Goal: Task Accomplishment & Management: Use online tool/utility

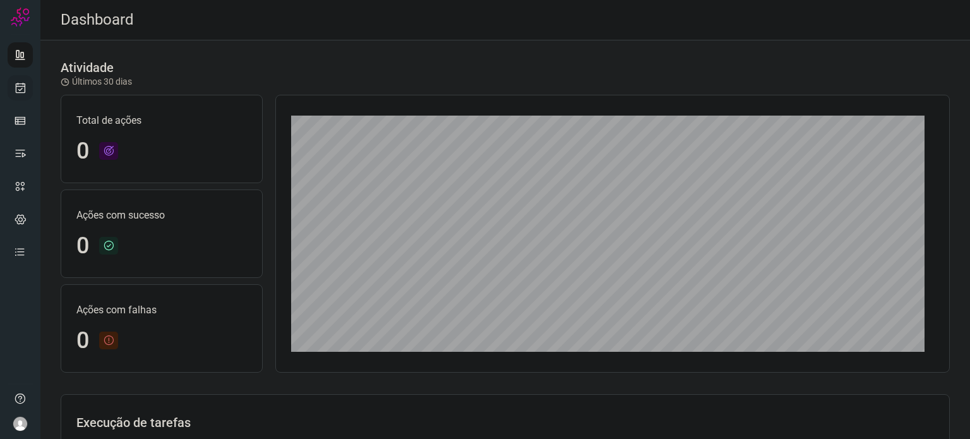
click at [22, 93] on icon at bounding box center [20, 87] width 13 height 13
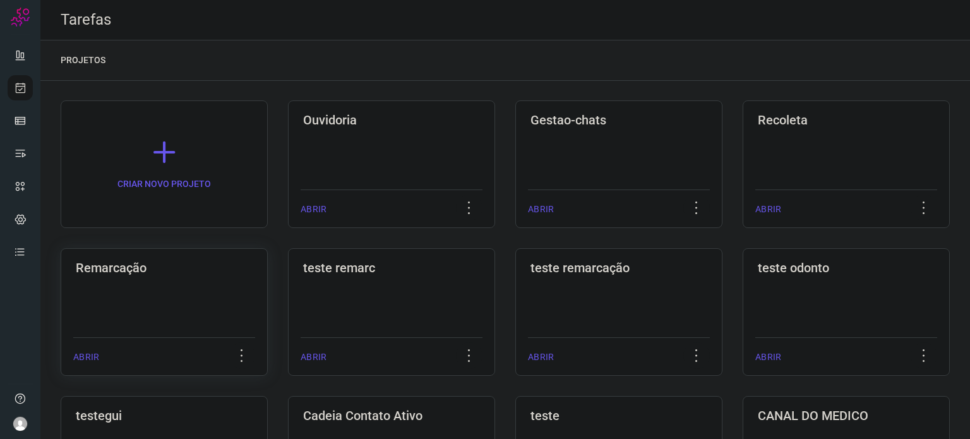
click at [288, 316] on div "Remarcação ABRIR" at bounding box center [391, 312] width 207 height 128
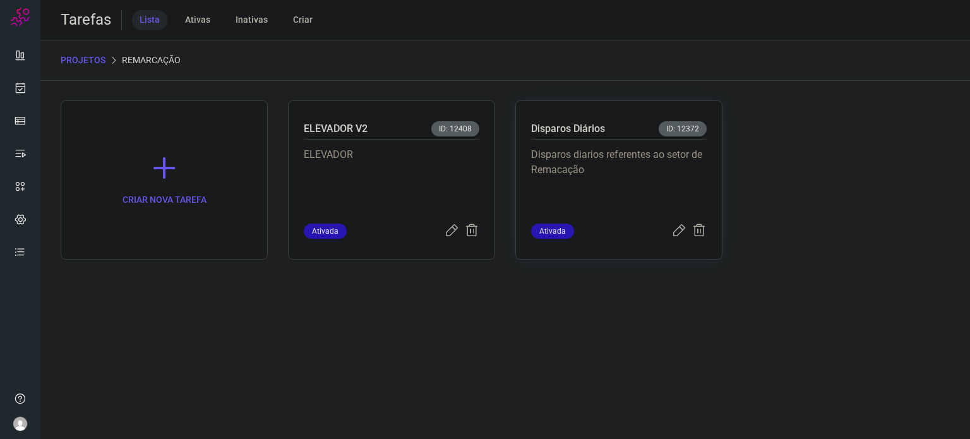
click at [640, 198] on p "Disparos diarios referentes ao setor de Remacação" at bounding box center [619, 178] width 176 height 63
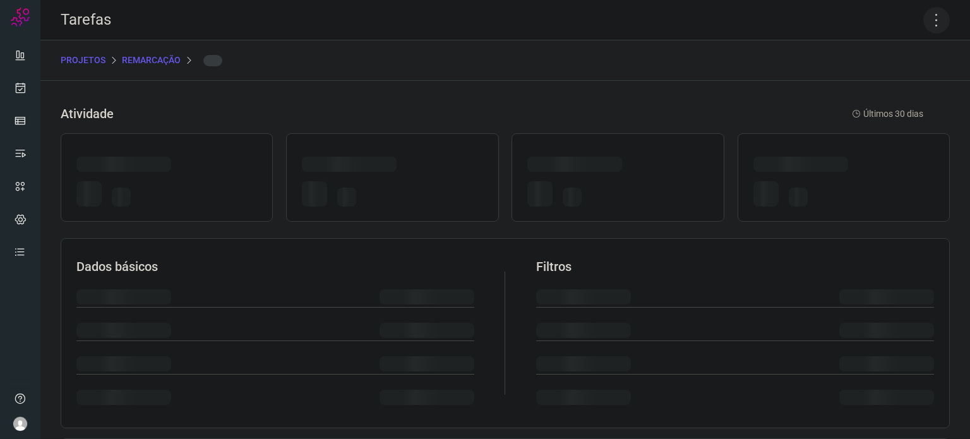
click at [929, 19] on icon at bounding box center [936, 20] width 27 height 27
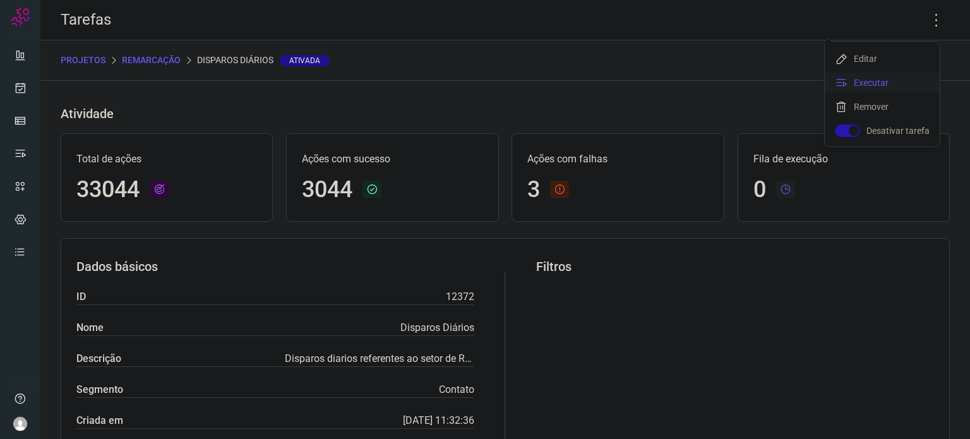
click at [892, 84] on li "Executar" at bounding box center [882, 83] width 115 height 20
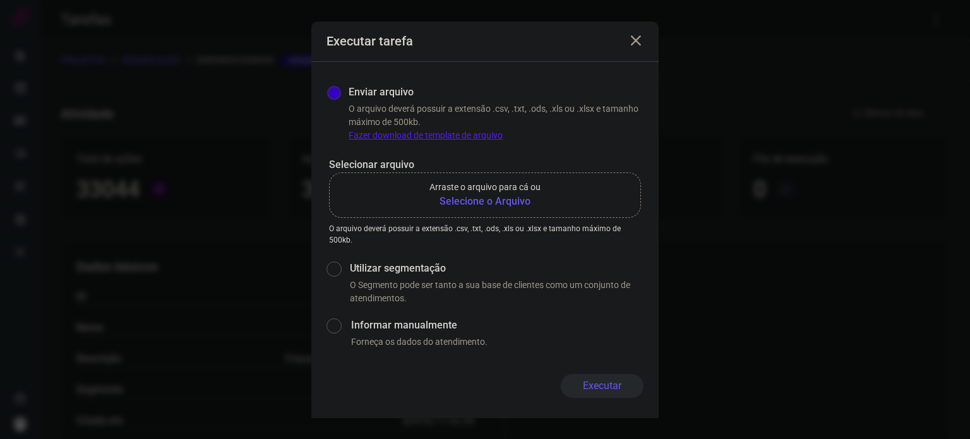
click at [480, 203] on b "Selecione o Arquivo" at bounding box center [484, 201] width 111 height 15
click at [0, 0] on input "Arraste o arquivo para cá ou Selecione o Arquivo" at bounding box center [0, 0] width 0 height 0
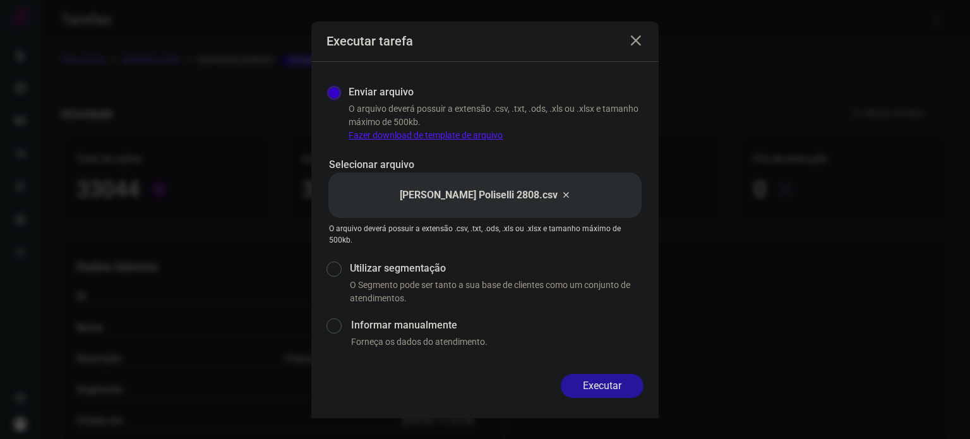
click at [596, 388] on button "Executar" at bounding box center [602, 386] width 83 height 24
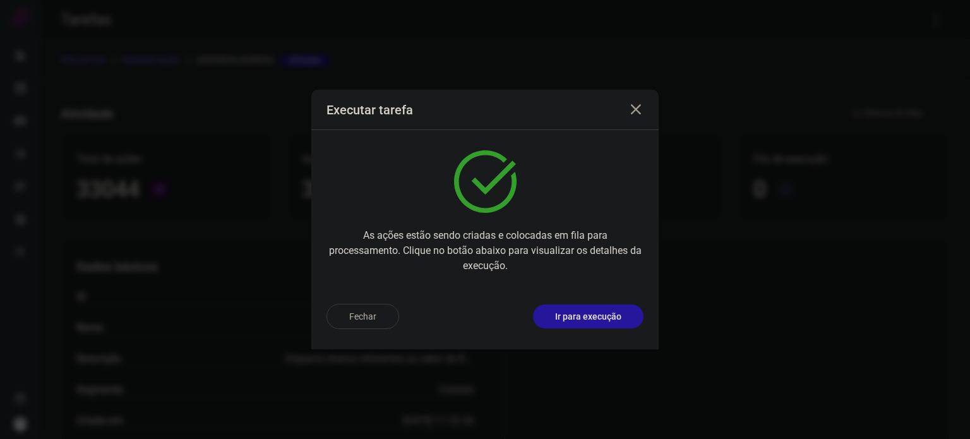
click at [613, 324] on button "Ir para execução" at bounding box center [588, 316] width 111 height 24
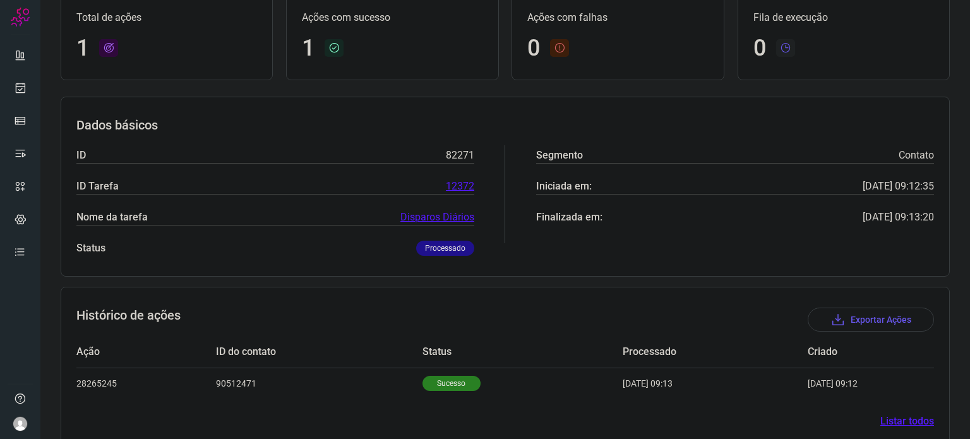
scroll to position [112, 0]
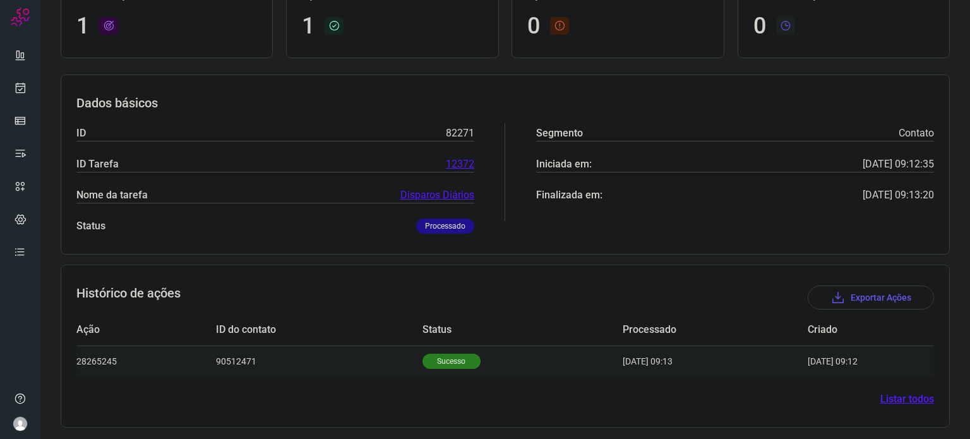
click at [448, 355] on p "Sucesso" at bounding box center [451, 361] width 58 height 15
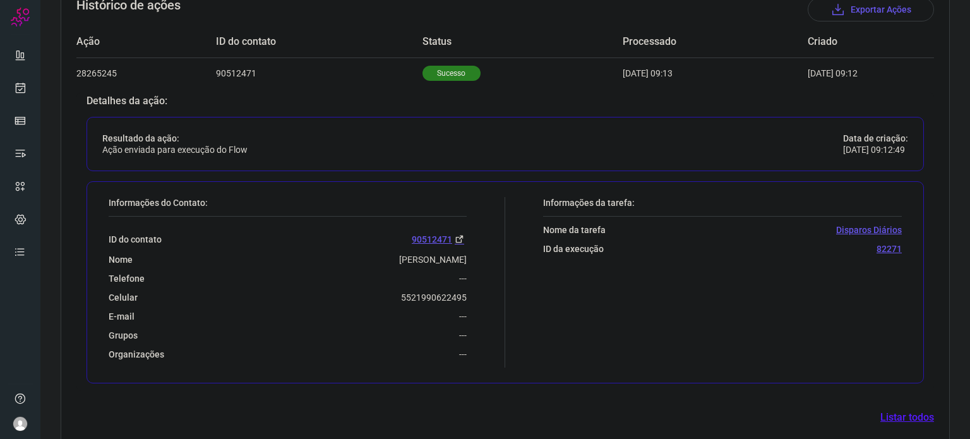
scroll to position [417, 0]
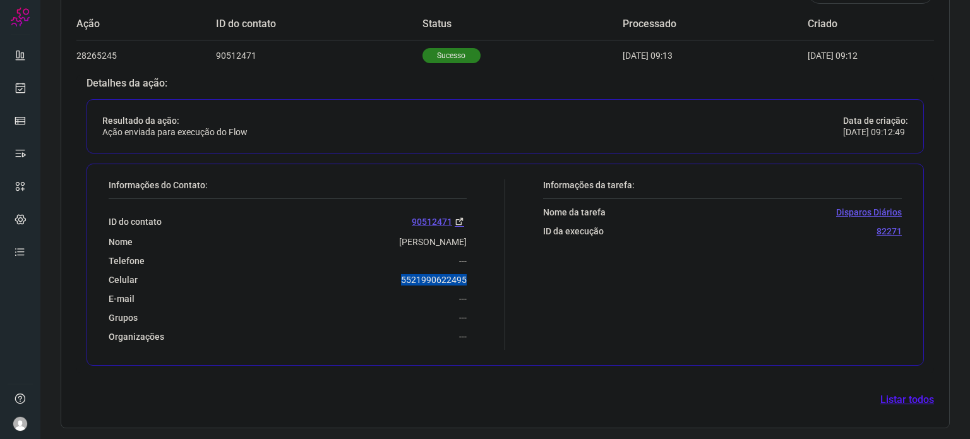
drag, startPoint x: 388, startPoint y: 273, endPoint x: 492, endPoint y: 280, distance: 103.8
click at [492, 280] on div "Informações do Contato: ID do contato 90512471 Nome Gabriella Gonalves Da Costa…" at bounding box center [303, 264] width 403 height 170
copy p "5521990622495"
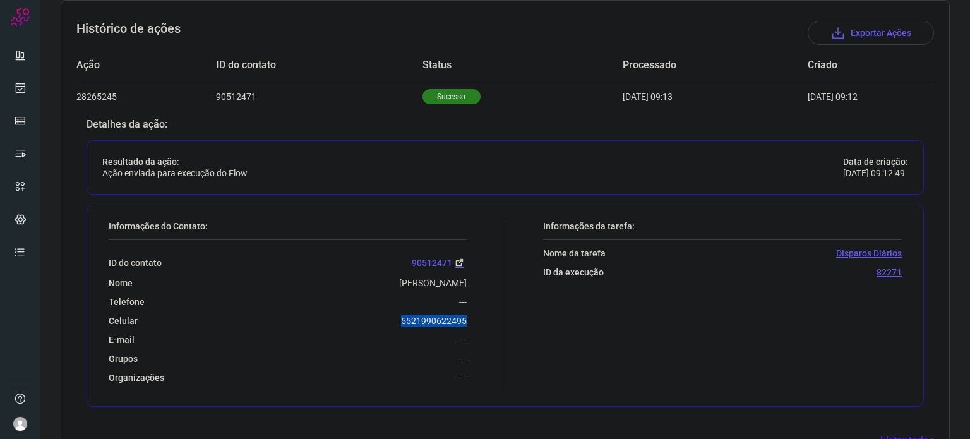
scroll to position [228, 0]
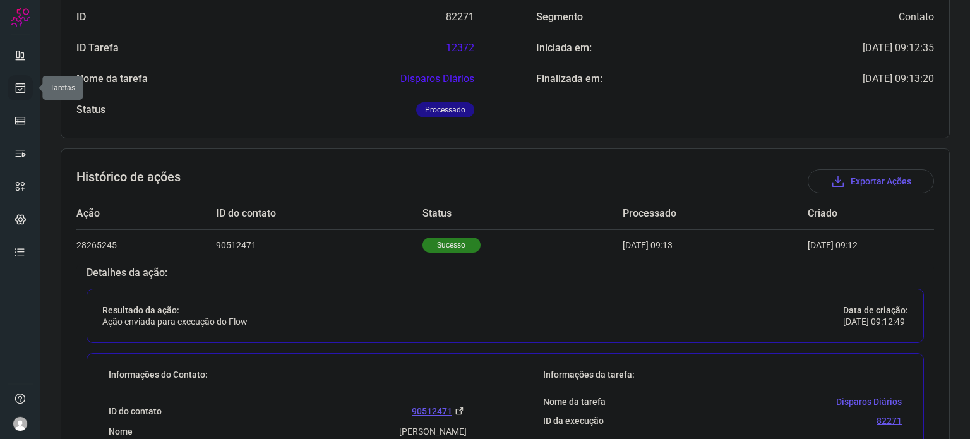
click at [30, 85] on link at bounding box center [20, 87] width 25 height 25
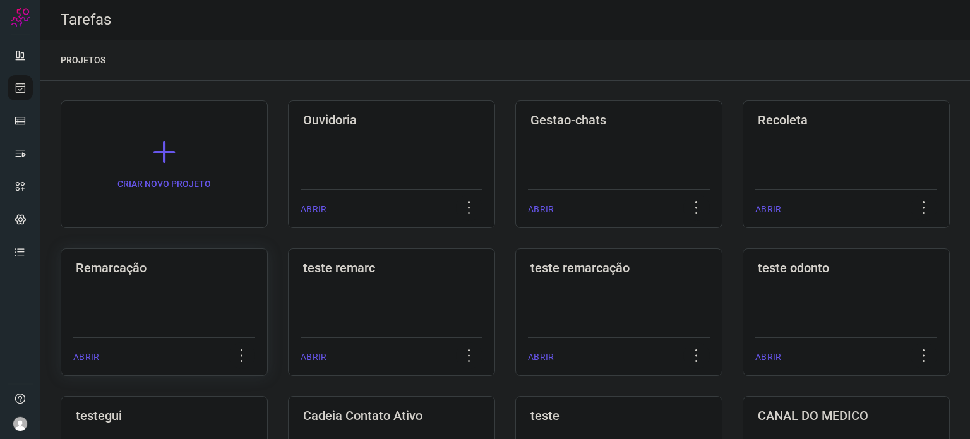
click at [156, 270] on h3 "Remarcação" at bounding box center [164, 267] width 177 height 15
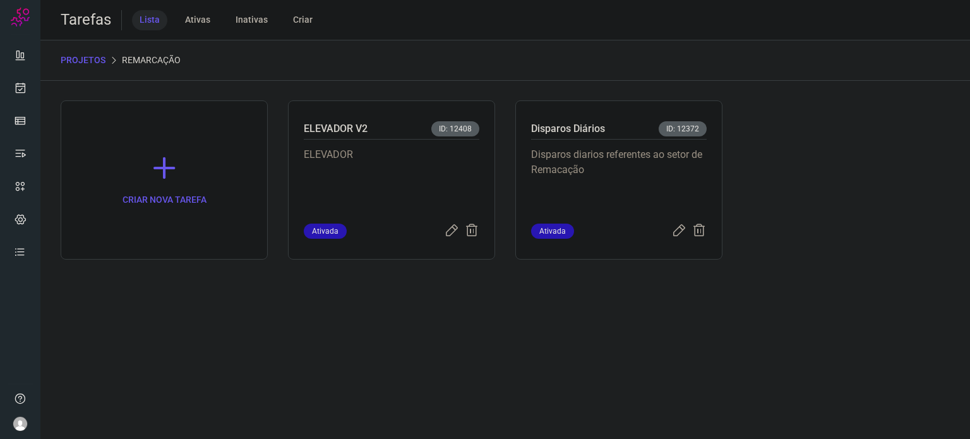
click at [654, 172] on p "Disparos diarios referentes ao setor de Remacação" at bounding box center [619, 178] width 176 height 63
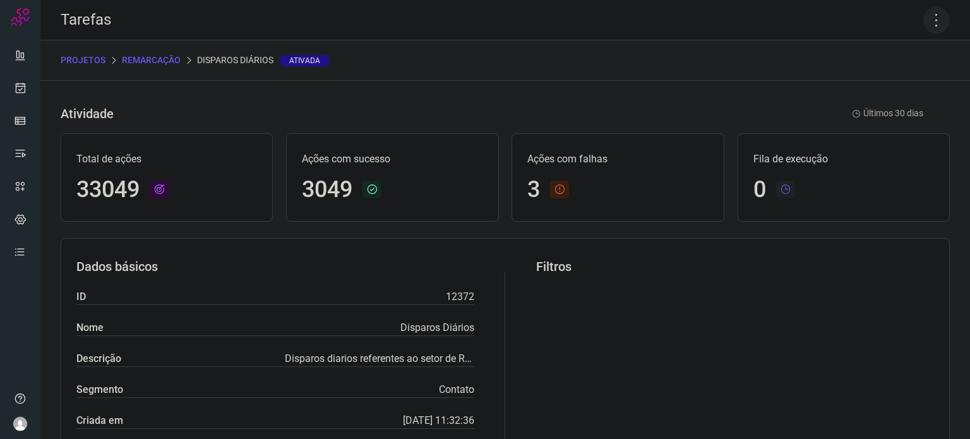
click at [923, 20] on icon at bounding box center [936, 20] width 27 height 27
click at [884, 83] on li "Executar" at bounding box center [882, 83] width 115 height 20
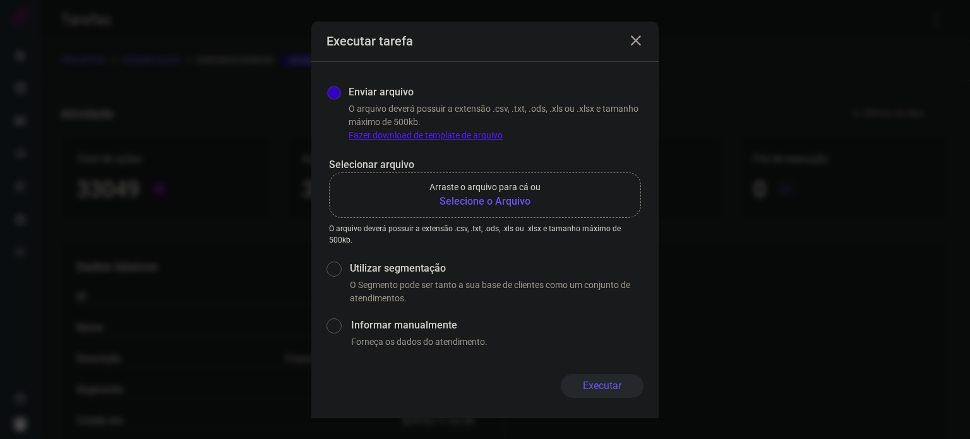
click at [509, 197] on b "Selecione o Arquivo" at bounding box center [484, 201] width 111 height 15
click at [0, 0] on input "Arraste o arquivo para cá ou Selecione o Arquivo" at bounding box center [0, 0] width 0 height 0
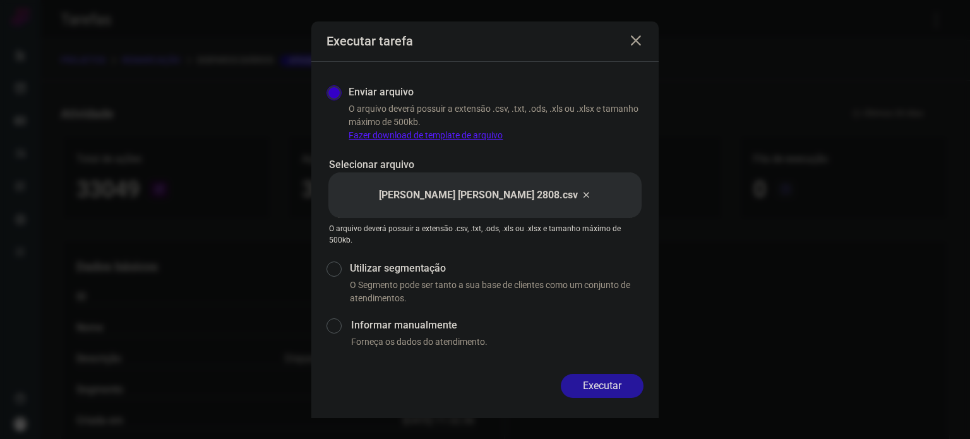
click at [619, 374] on button "Executar" at bounding box center [602, 386] width 83 height 24
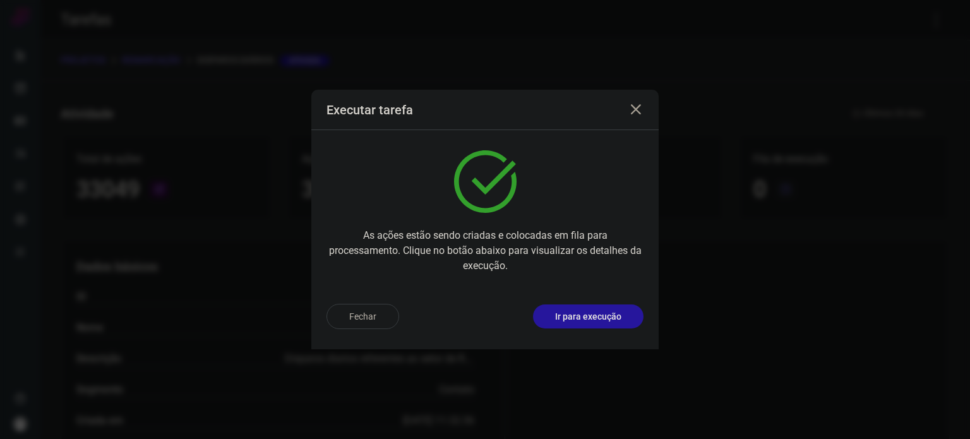
click at [599, 313] on p "Ir para execução" at bounding box center [588, 316] width 66 height 13
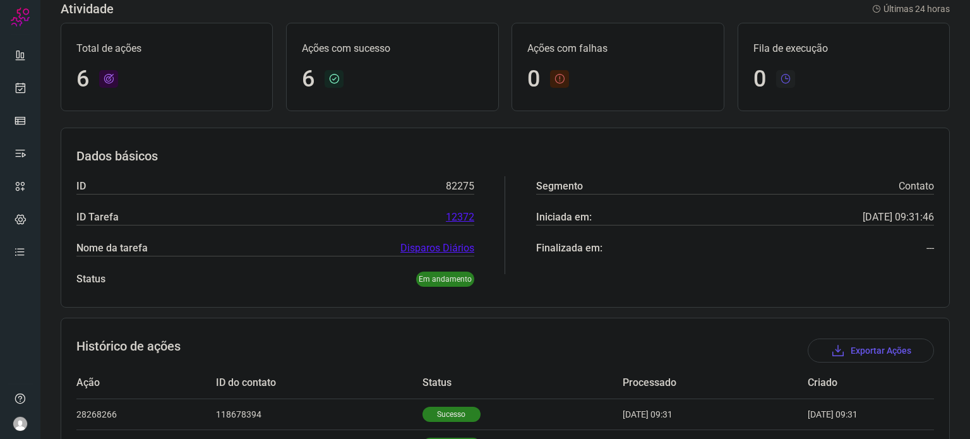
scroll to position [266, 0]
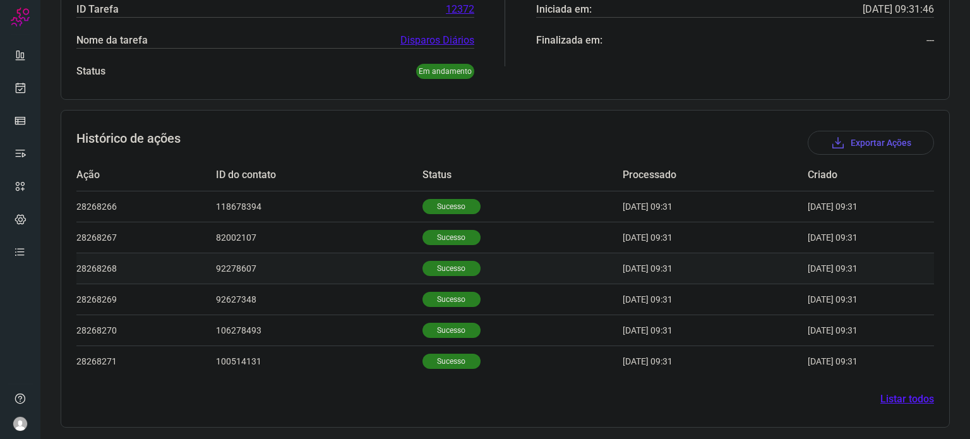
click at [422, 276] on td "Sucesso" at bounding box center [522, 268] width 200 height 31
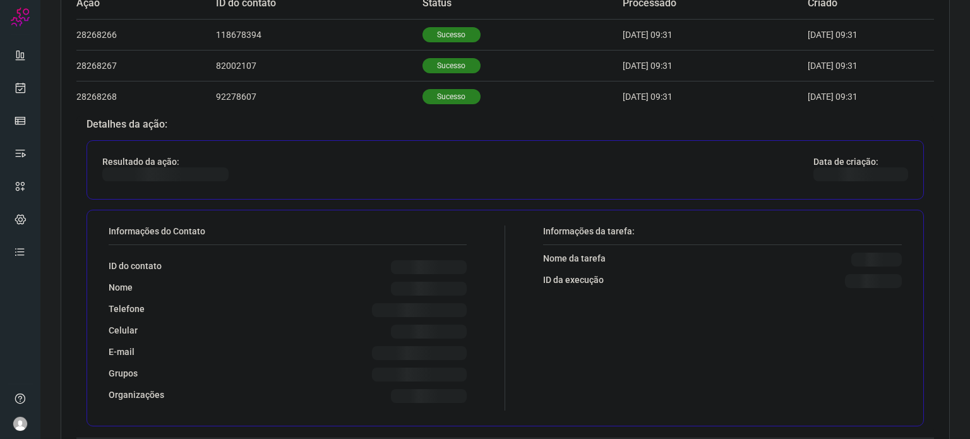
scroll to position [573, 0]
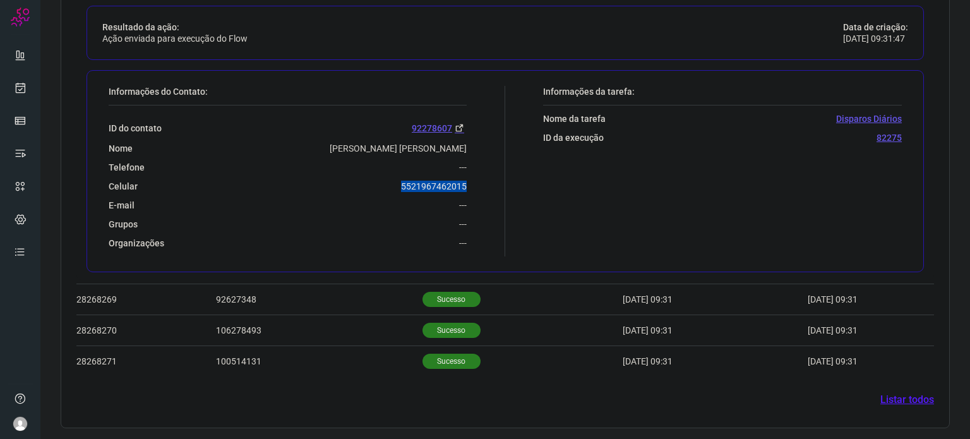
drag, startPoint x: 391, startPoint y: 177, endPoint x: 464, endPoint y: 178, distance: 72.6
click at [464, 178] on div "Informações do Contato: ID do contato 92278607 Nome Brenda Palhares Viana Telef…" at bounding box center [303, 171] width 403 height 170
copy p "5521967462015"
click at [14, 90] on icon at bounding box center [20, 87] width 13 height 13
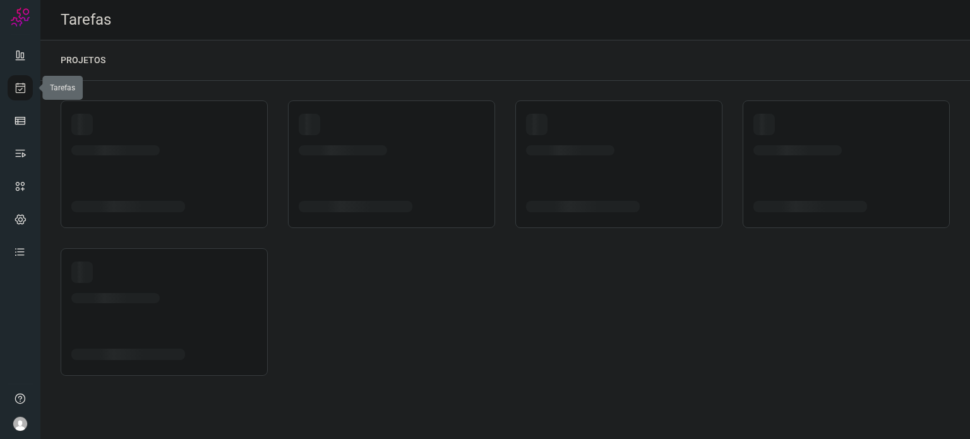
click at [14, 92] on icon at bounding box center [20, 87] width 13 height 13
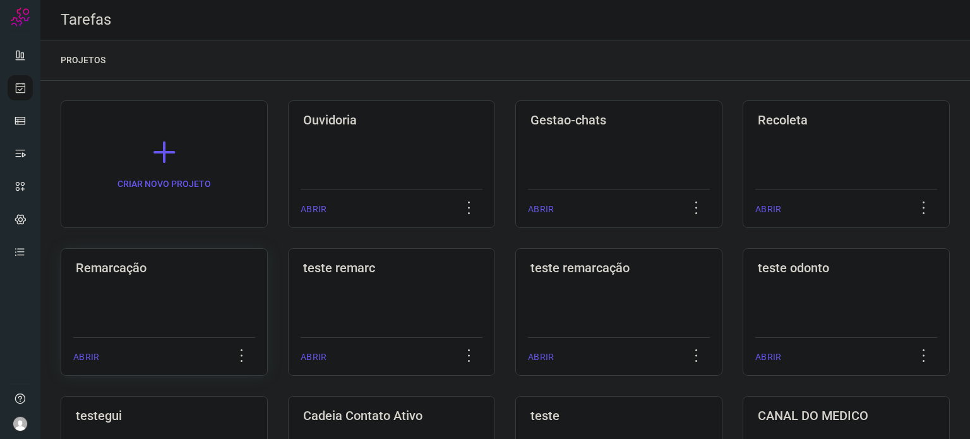
click at [288, 295] on div "Remarcação ABRIR" at bounding box center [391, 312] width 207 height 128
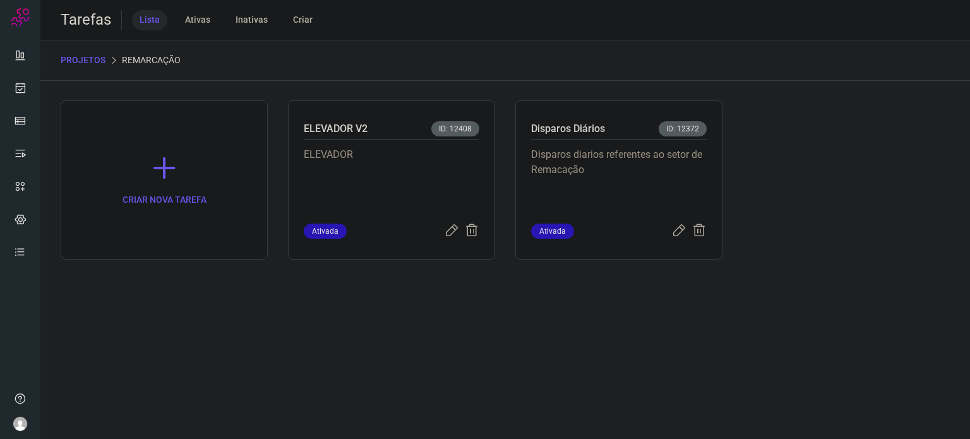
click at [614, 157] on p "Disparos diarios referentes ao setor de Remacação" at bounding box center [619, 178] width 176 height 63
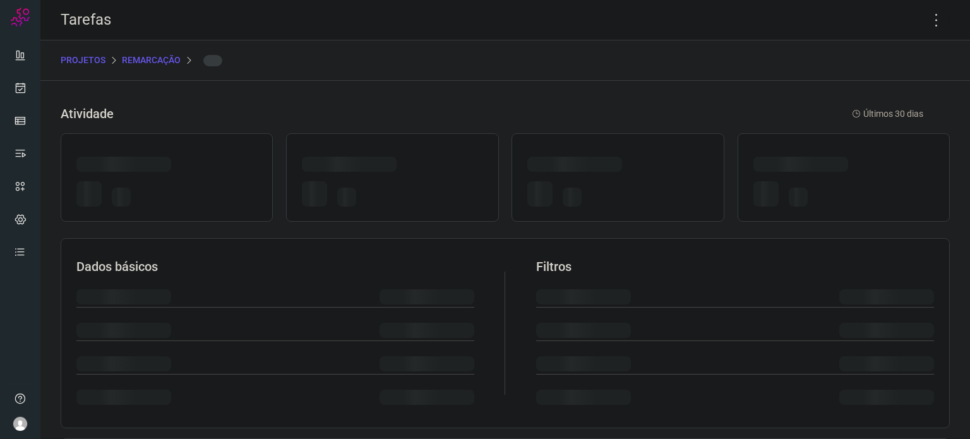
click at [614, 157] on div at bounding box center [574, 164] width 95 height 15
click at [932, 18] on icon at bounding box center [936, 20] width 27 height 27
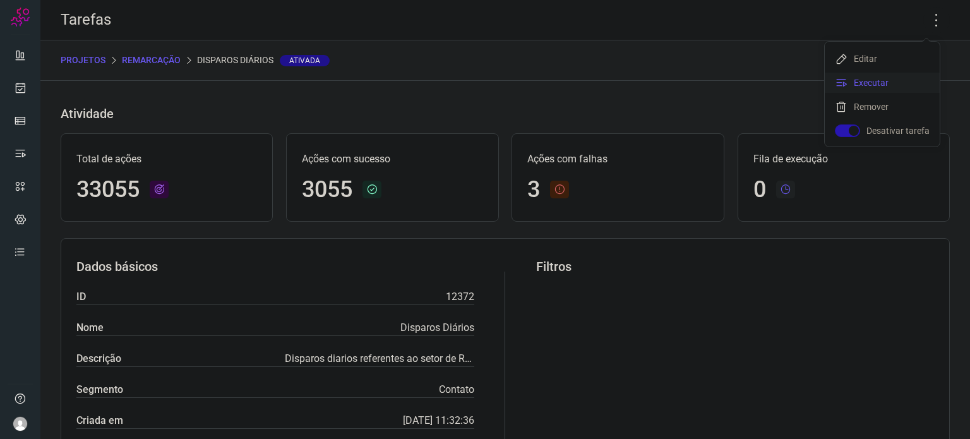
click at [874, 81] on li "Executar" at bounding box center [882, 83] width 115 height 20
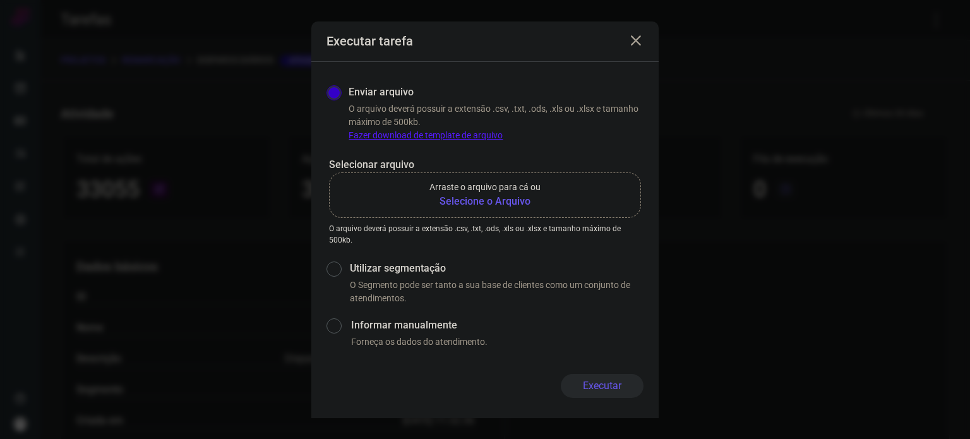
click at [465, 198] on b "Selecione o Arquivo" at bounding box center [484, 201] width 111 height 15
click at [0, 0] on input "Arraste o arquivo para cá ou Selecione o Arquivo" at bounding box center [0, 0] width 0 height 0
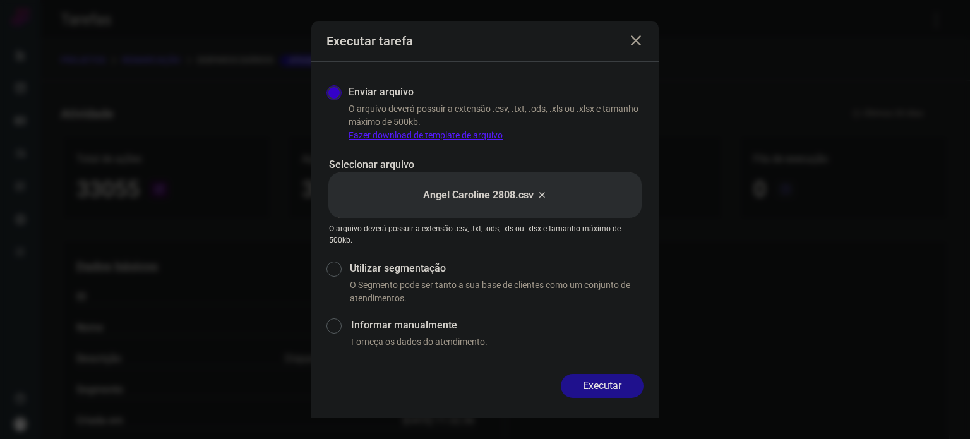
click at [621, 386] on button "Executar" at bounding box center [602, 386] width 83 height 24
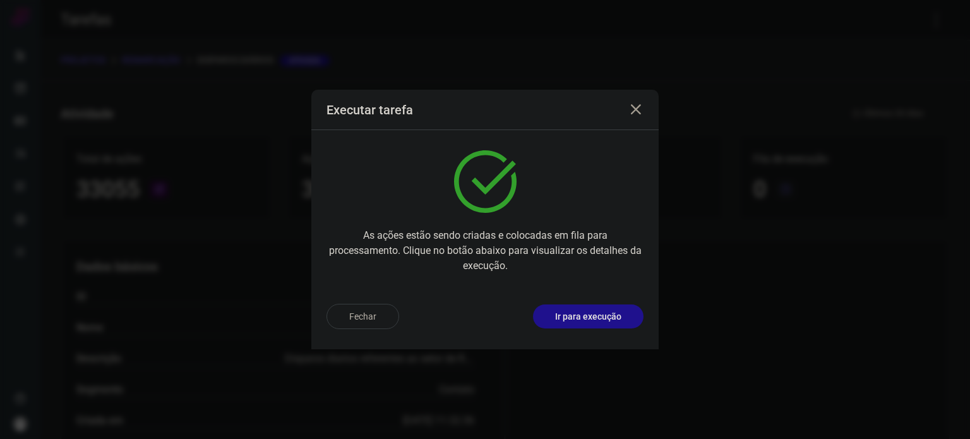
click at [610, 302] on div "Fechar Ir para execução" at bounding box center [484, 322] width 347 height 56
click at [610, 317] on p "Ir para execução" at bounding box center [588, 316] width 66 height 13
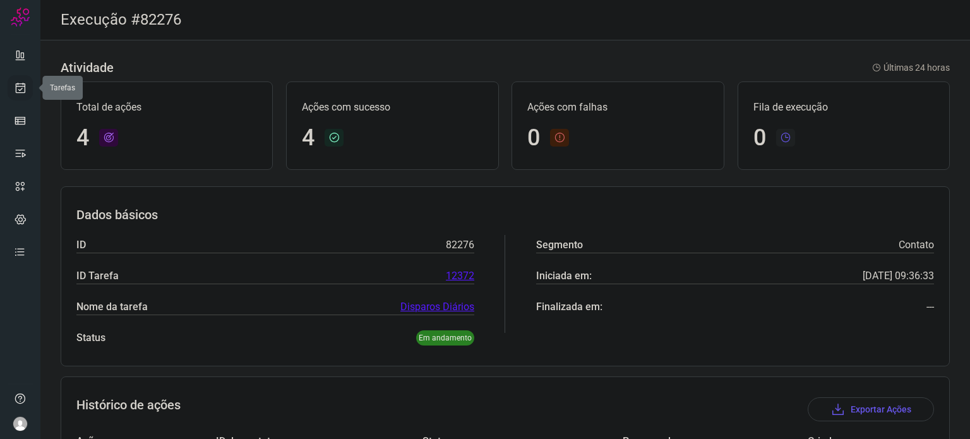
click at [28, 93] on link at bounding box center [20, 87] width 25 height 25
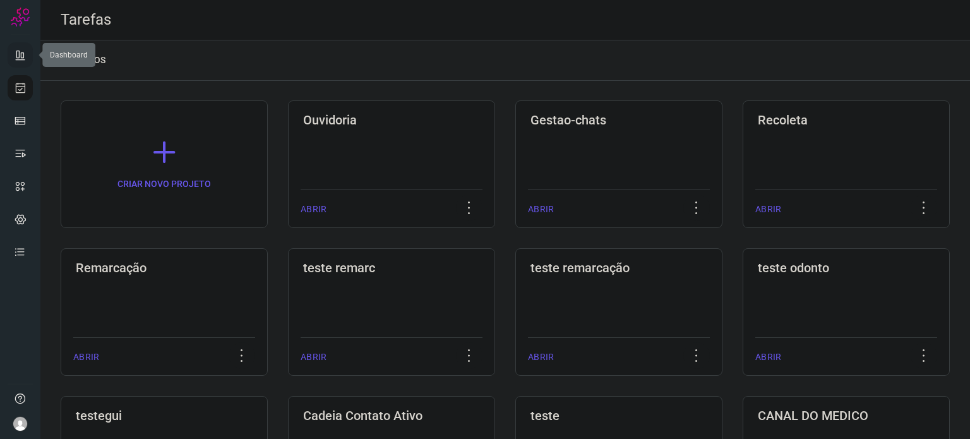
click at [15, 49] on icon at bounding box center [20, 55] width 13 height 13
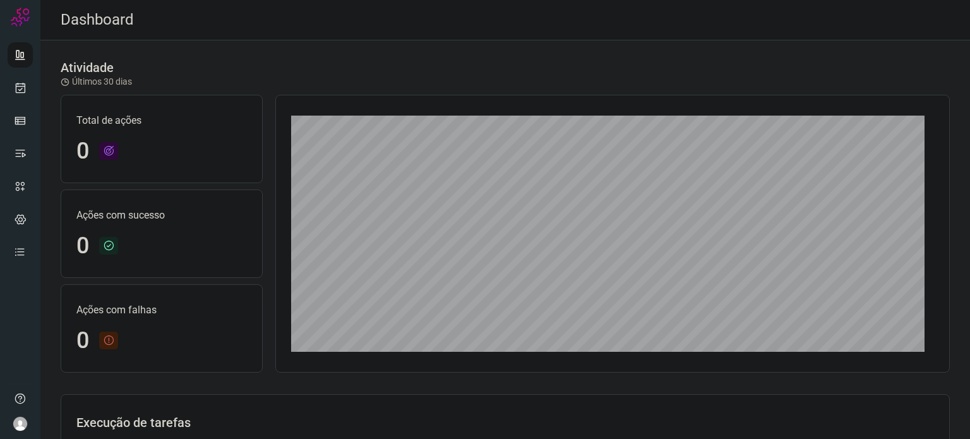
click at [17, 100] on ul at bounding box center [20, 157] width 25 height 230
click at [18, 93] on icon at bounding box center [20, 87] width 13 height 13
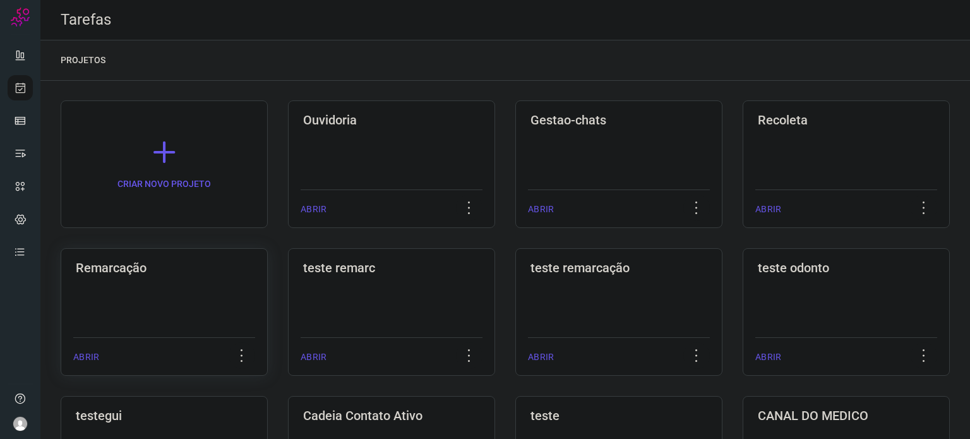
click at [288, 318] on div "Remarcação ABRIR" at bounding box center [391, 312] width 207 height 128
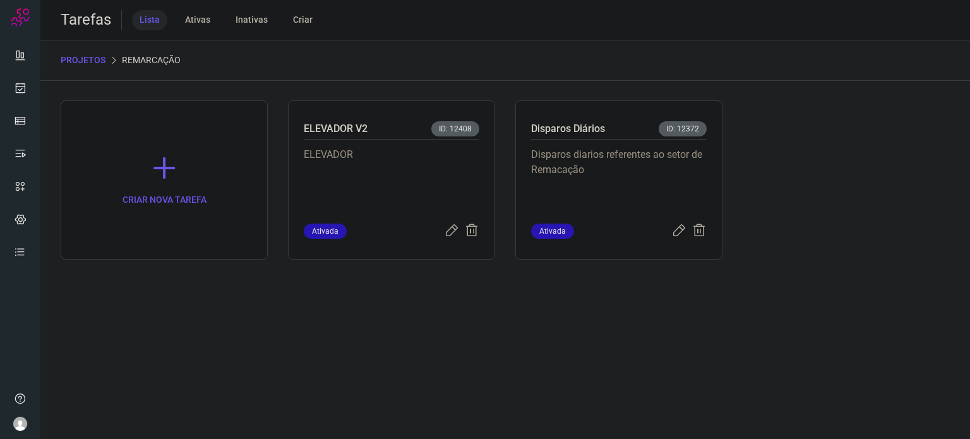
click at [602, 203] on p "Disparos diarios referentes ao setor de Remacação" at bounding box center [619, 178] width 176 height 63
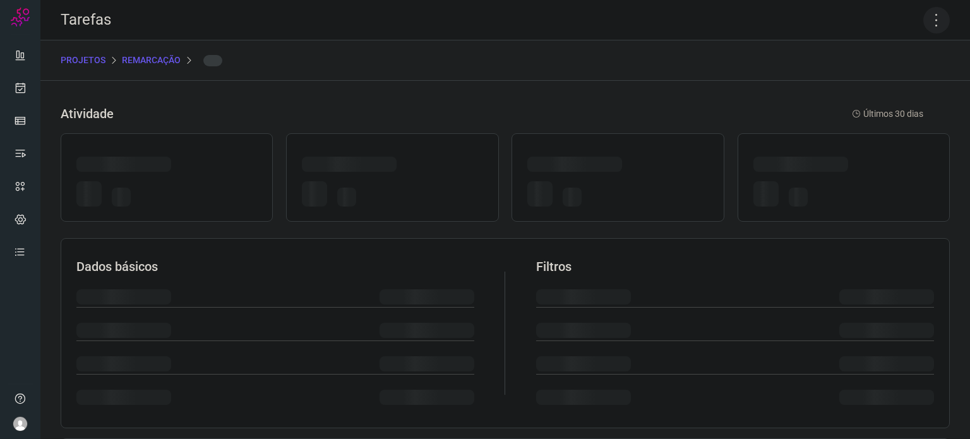
click at [929, 20] on icon at bounding box center [936, 20] width 27 height 27
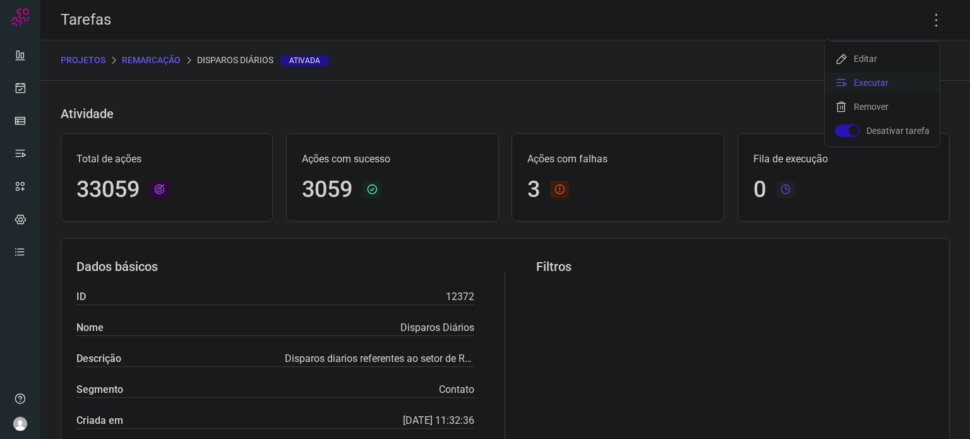
click at [894, 74] on li "Executar" at bounding box center [882, 83] width 115 height 20
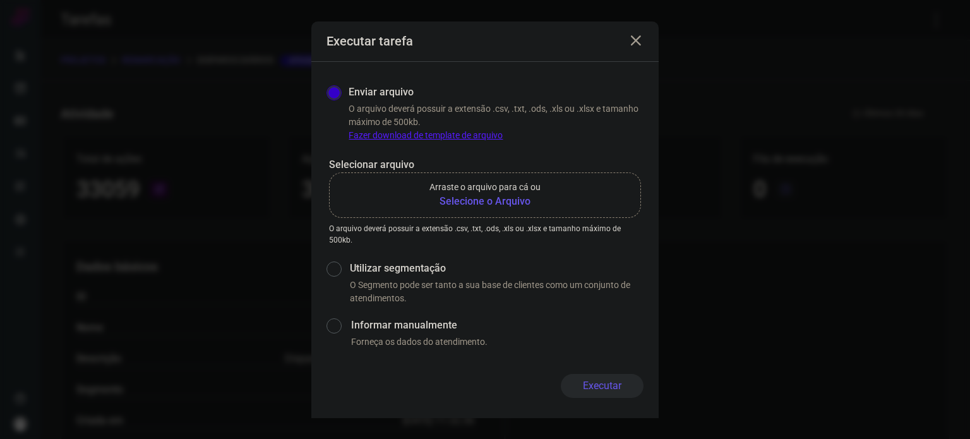
click at [503, 202] on b "Selecione o Arquivo" at bounding box center [484, 201] width 111 height 15
click at [0, 0] on input "Arraste o arquivo para cá ou Selecione o Arquivo" at bounding box center [0, 0] width 0 height 0
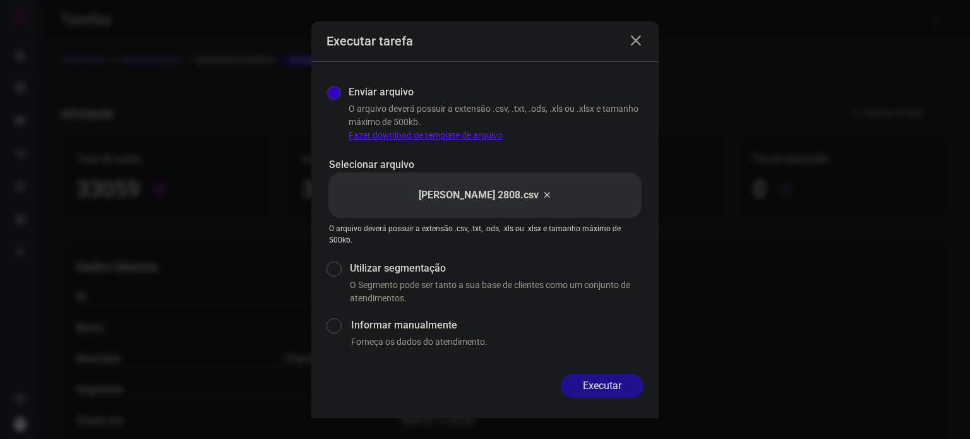
click at [608, 370] on div "Enviar arquivo O arquivo deverá possuir a extensão .csv, .txt, .ods, .xls ou .x…" at bounding box center [484, 218] width 347 height 312
click at [615, 376] on button "Executar" at bounding box center [602, 386] width 83 height 24
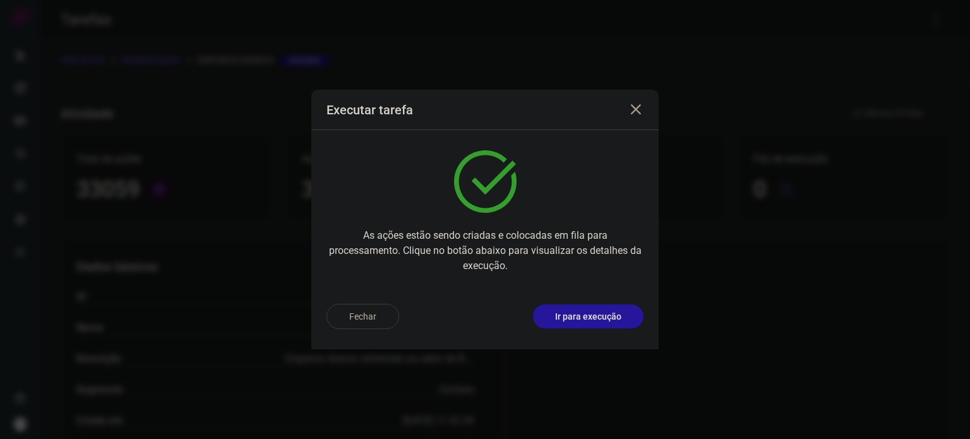
click at [601, 316] on p "Ir para execução" at bounding box center [588, 316] width 66 height 13
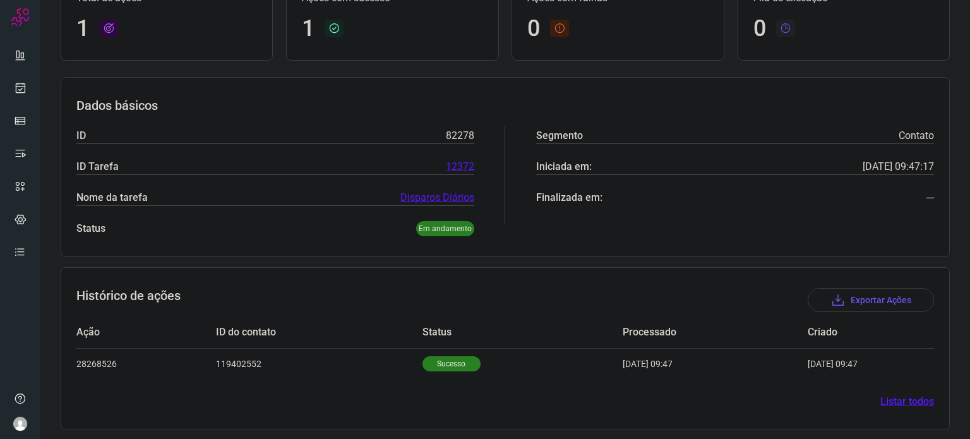
scroll to position [112, 0]
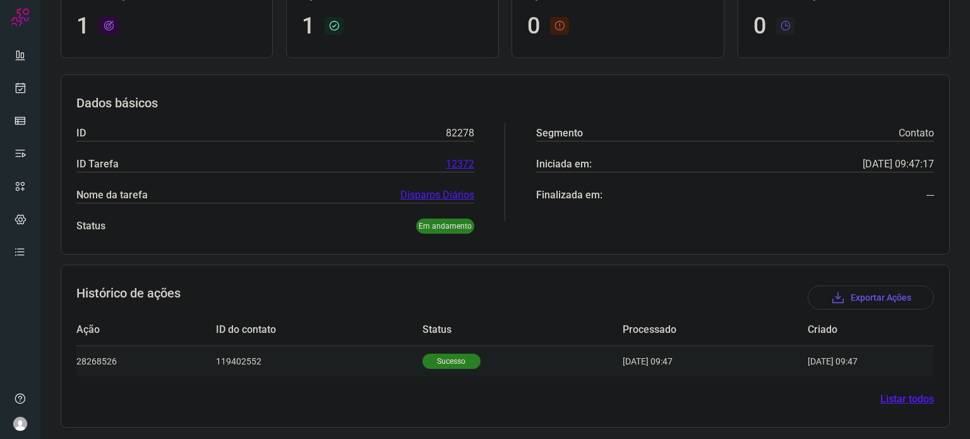
click at [429, 372] on td "Sucesso" at bounding box center [522, 360] width 200 height 31
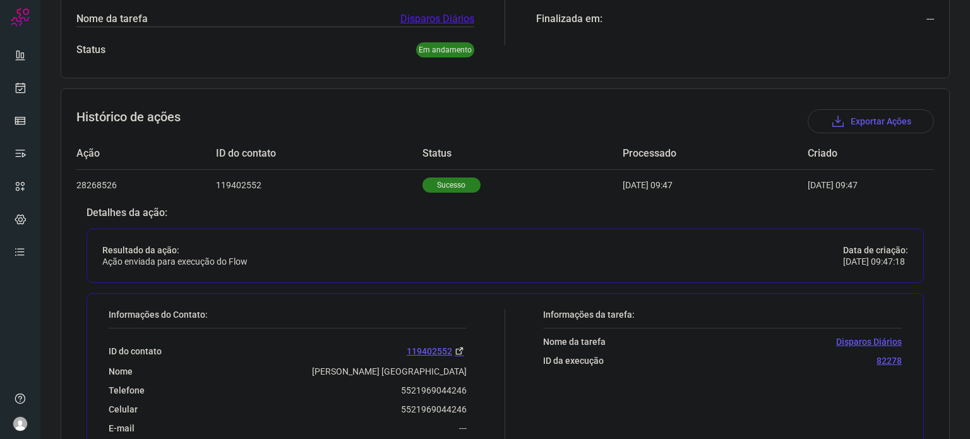
scroll to position [417, 0]
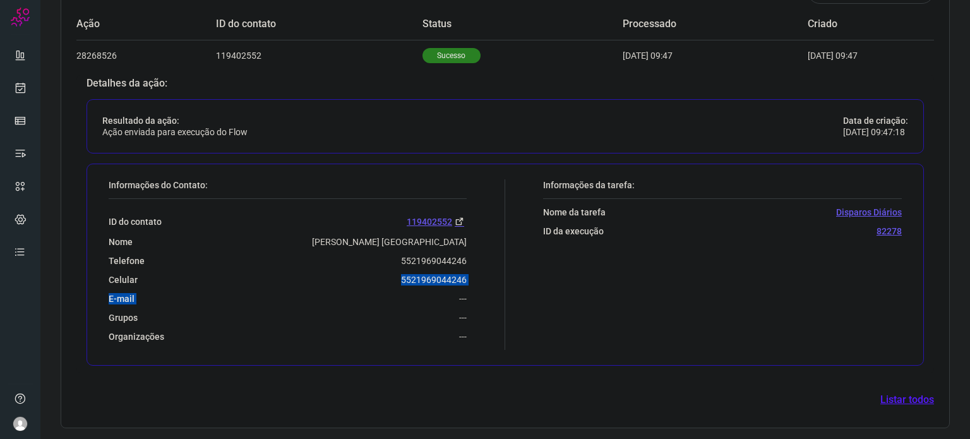
drag, startPoint x: 399, startPoint y: 282, endPoint x: 388, endPoint y: 278, distance: 11.2
click at [388, 278] on div "ID do contato 119402552 Nome [PERSON_NAME] Pereira Telefone 5521969044246 Celul…" at bounding box center [288, 270] width 358 height 143
click at [374, 196] on div "Informações do Contato:" at bounding box center [288, 189] width 358 height 20
drag, startPoint x: 398, startPoint y: 277, endPoint x: 463, endPoint y: 268, distance: 66.3
click at [463, 268] on div "Informações do Contato: ID do contato 119402552 Nome [PERSON_NAME] Pereira Tele…" at bounding box center [303, 264] width 403 height 170
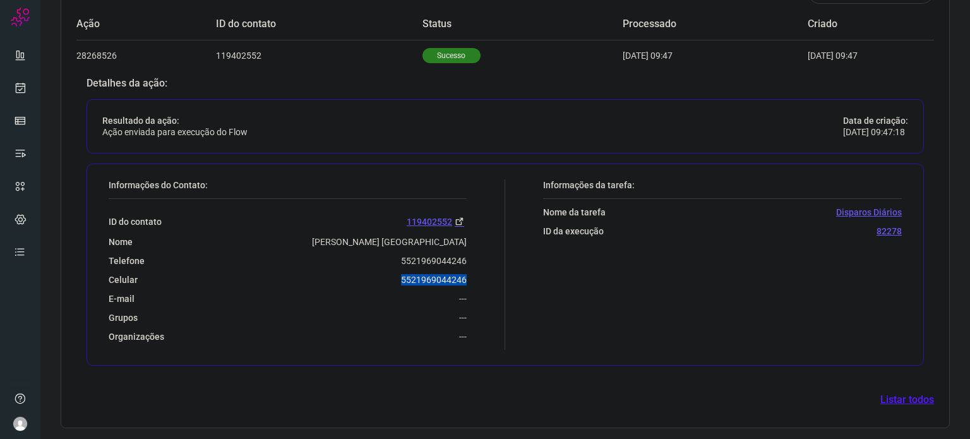
copy p "5521969044246"
